Goal: Connect with others: Connect with others

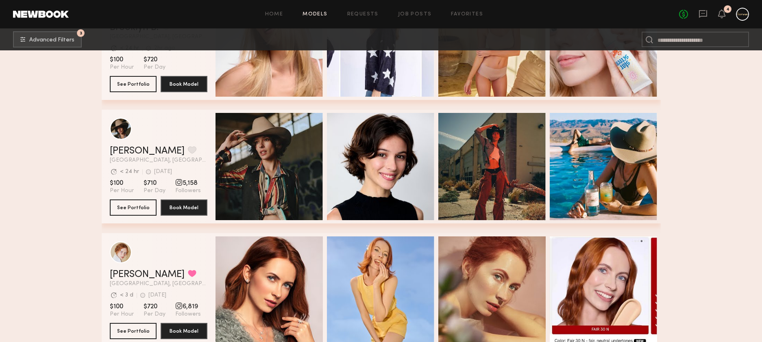
scroll to position [328, 0]
click at [700, 17] on icon at bounding box center [702, 13] width 9 height 9
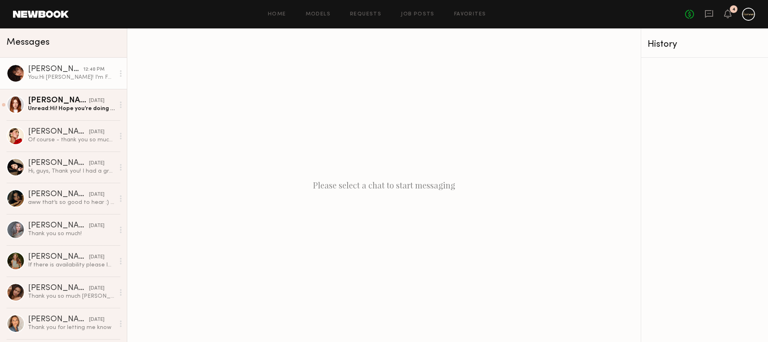
click at [42, 72] on div "[PERSON_NAME]" at bounding box center [55, 69] width 55 height 8
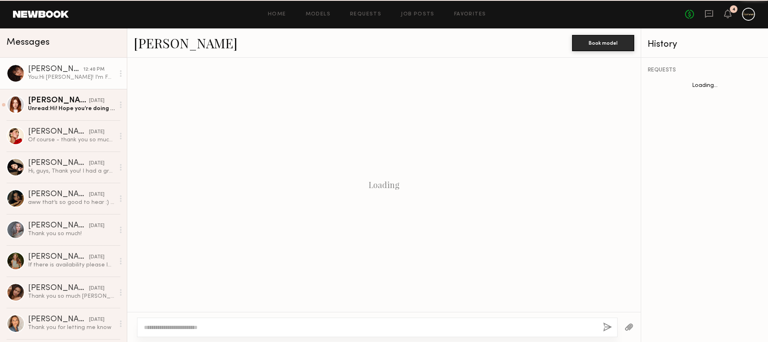
scroll to position [115, 0]
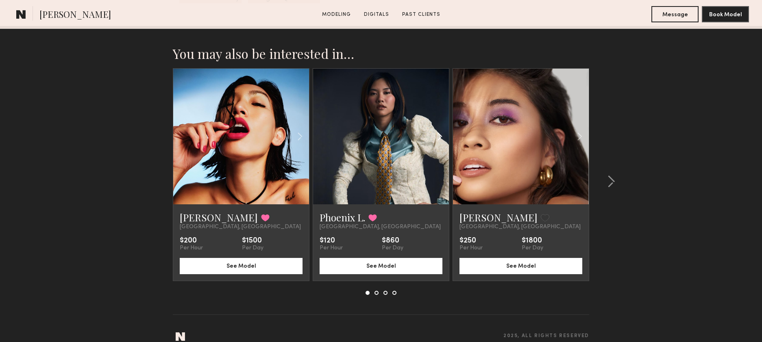
scroll to position [1213, 0]
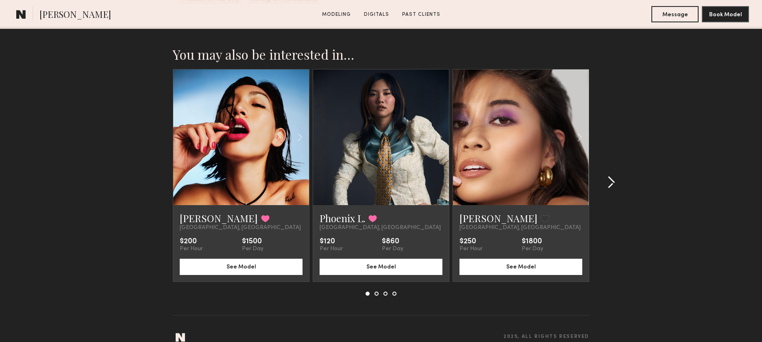
click at [608, 178] on common-icon at bounding box center [611, 182] width 8 height 13
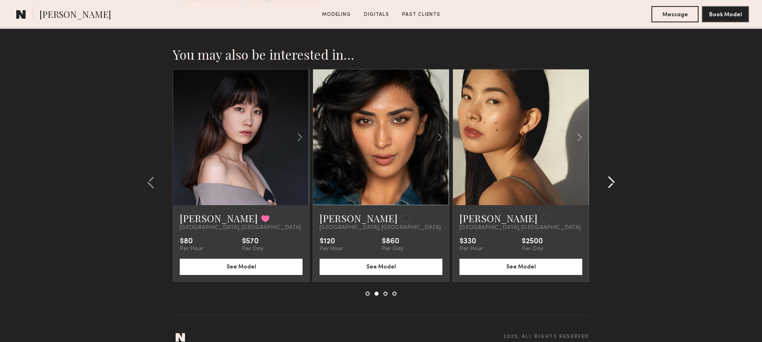
click at [608, 178] on common-icon at bounding box center [611, 182] width 8 height 13
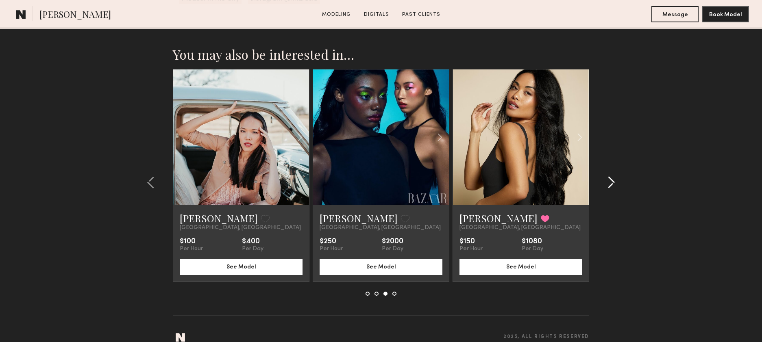
click at [608, 178] on common-icon at bounding box center [611, 182] width 8 height 13
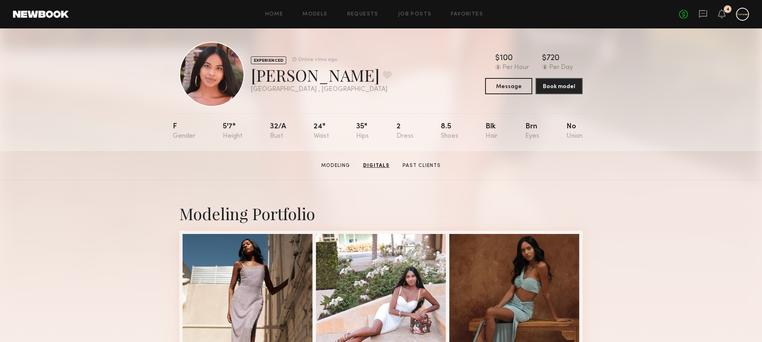
scroll to position [0, 0]
